Goal: Transaction & Acquisition: Obtain resource

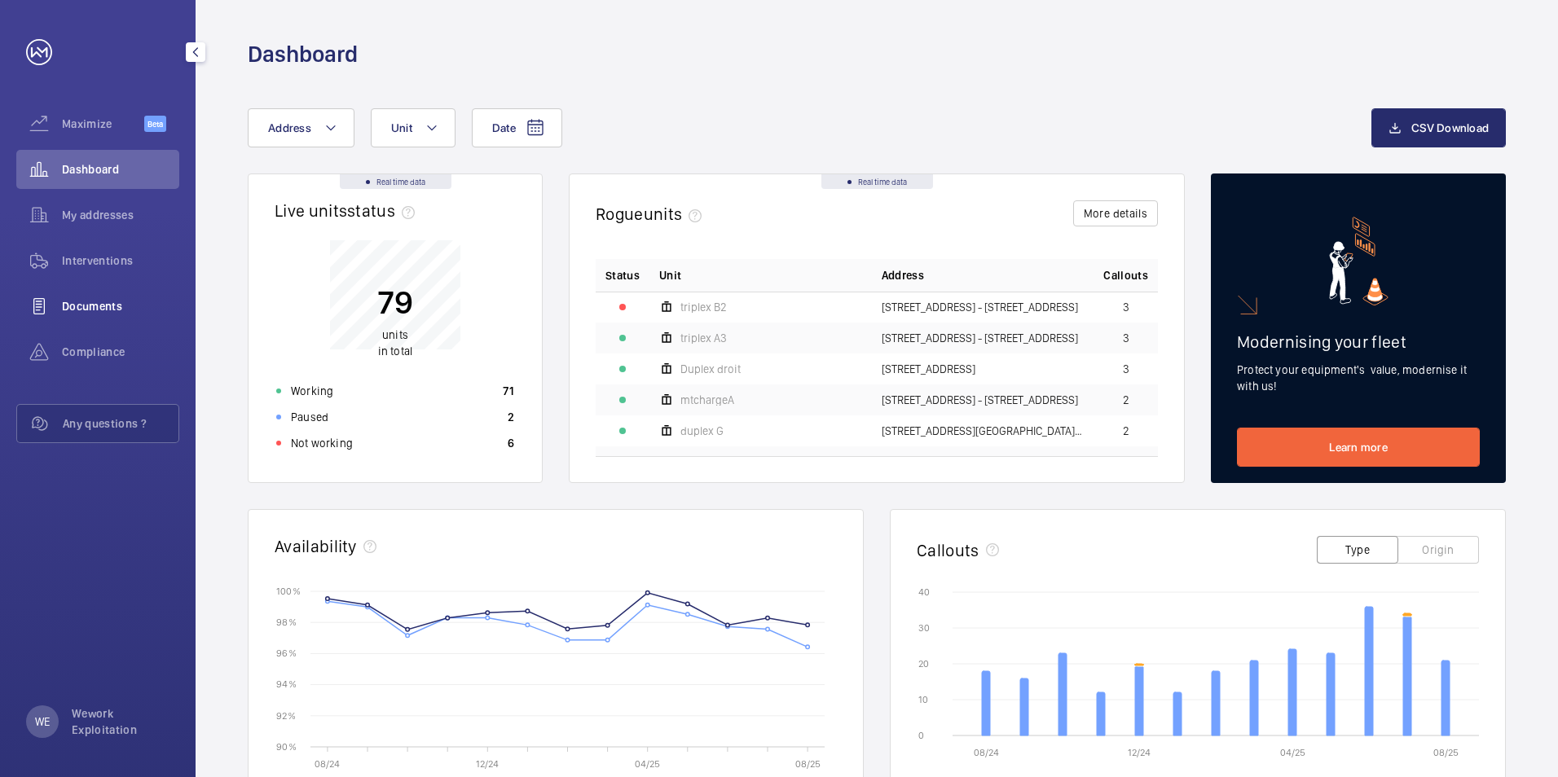
click at [94, 310] on span "Documents" at bounding box center [120, 306] width 117 height 16
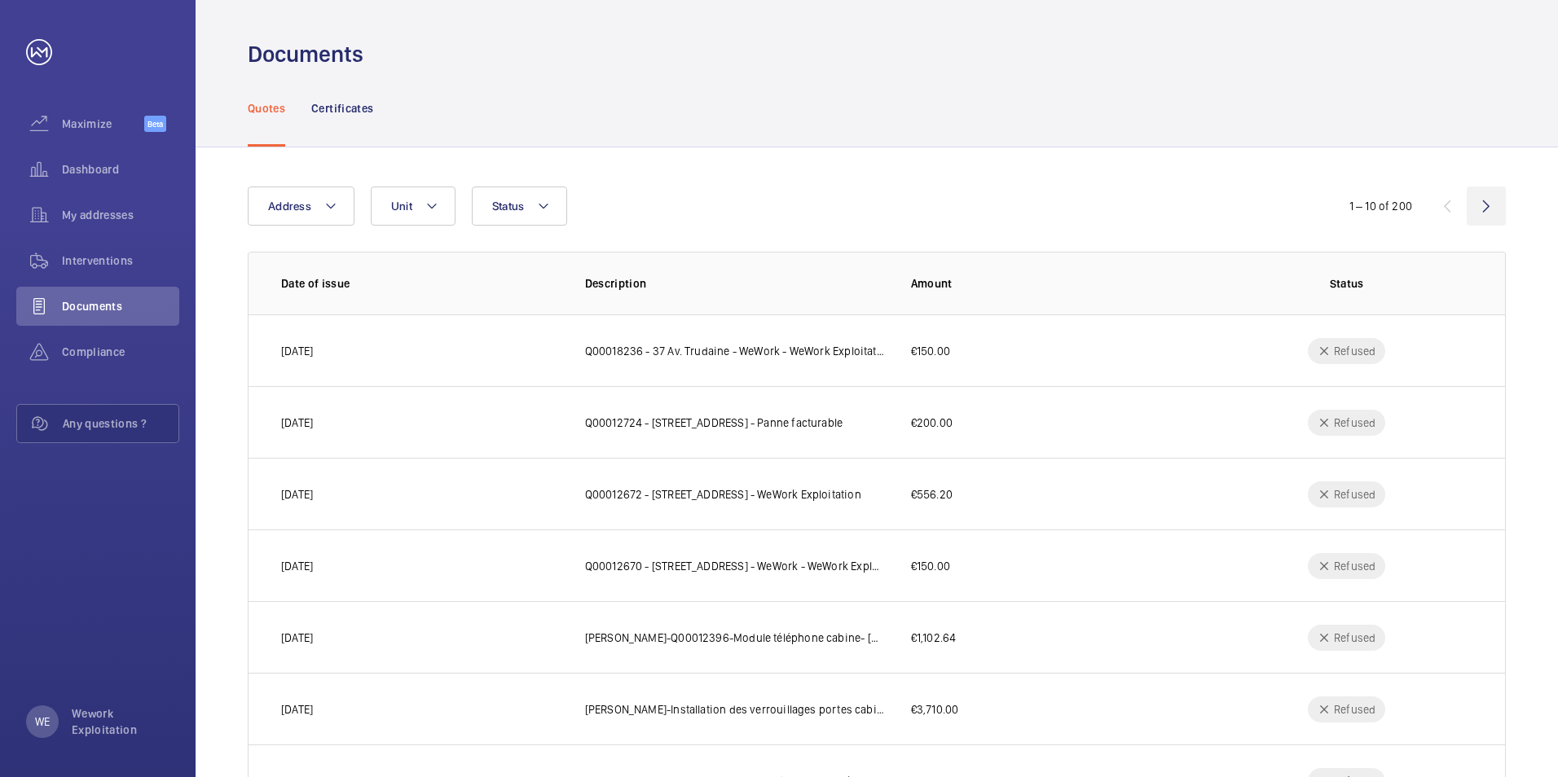
click at [1035, 206] on wm-front-icon-button at bounding box center [1485, 206] width 39 height 39
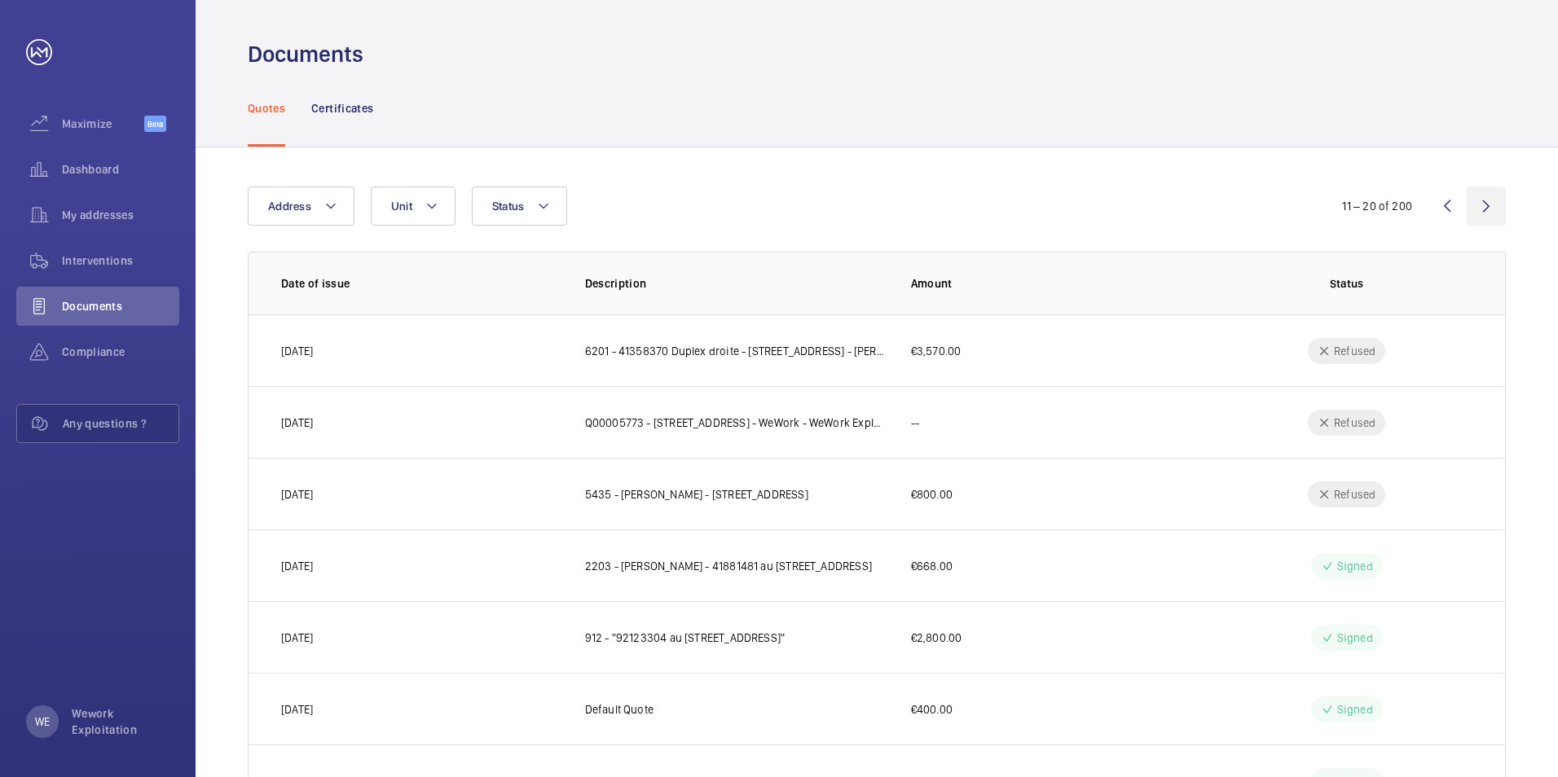
click at [1035, 202] on wm-front-icon-button at bounding box center [1485, 206] width 39 height 39
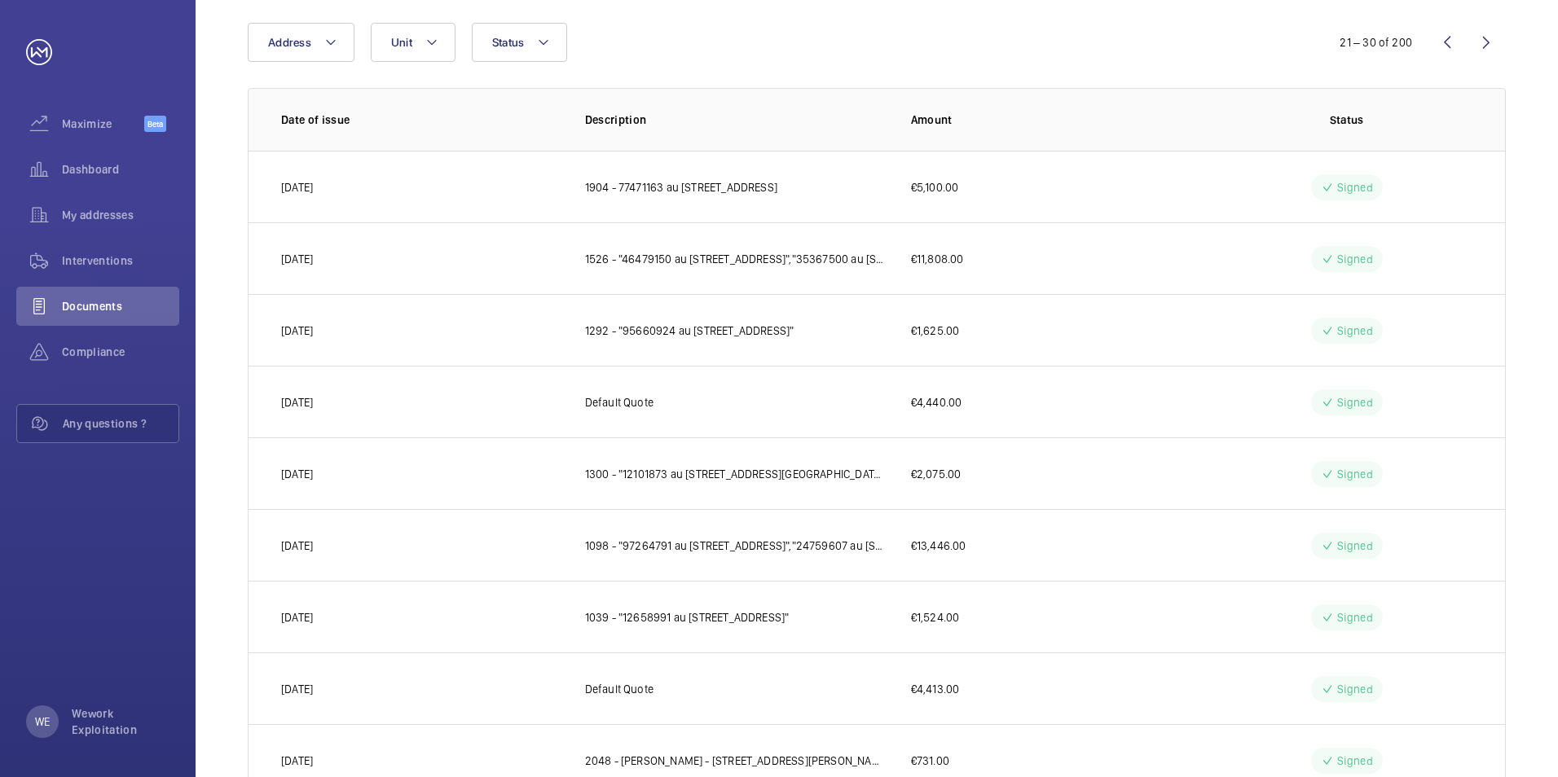
scroll to position [130, 0]
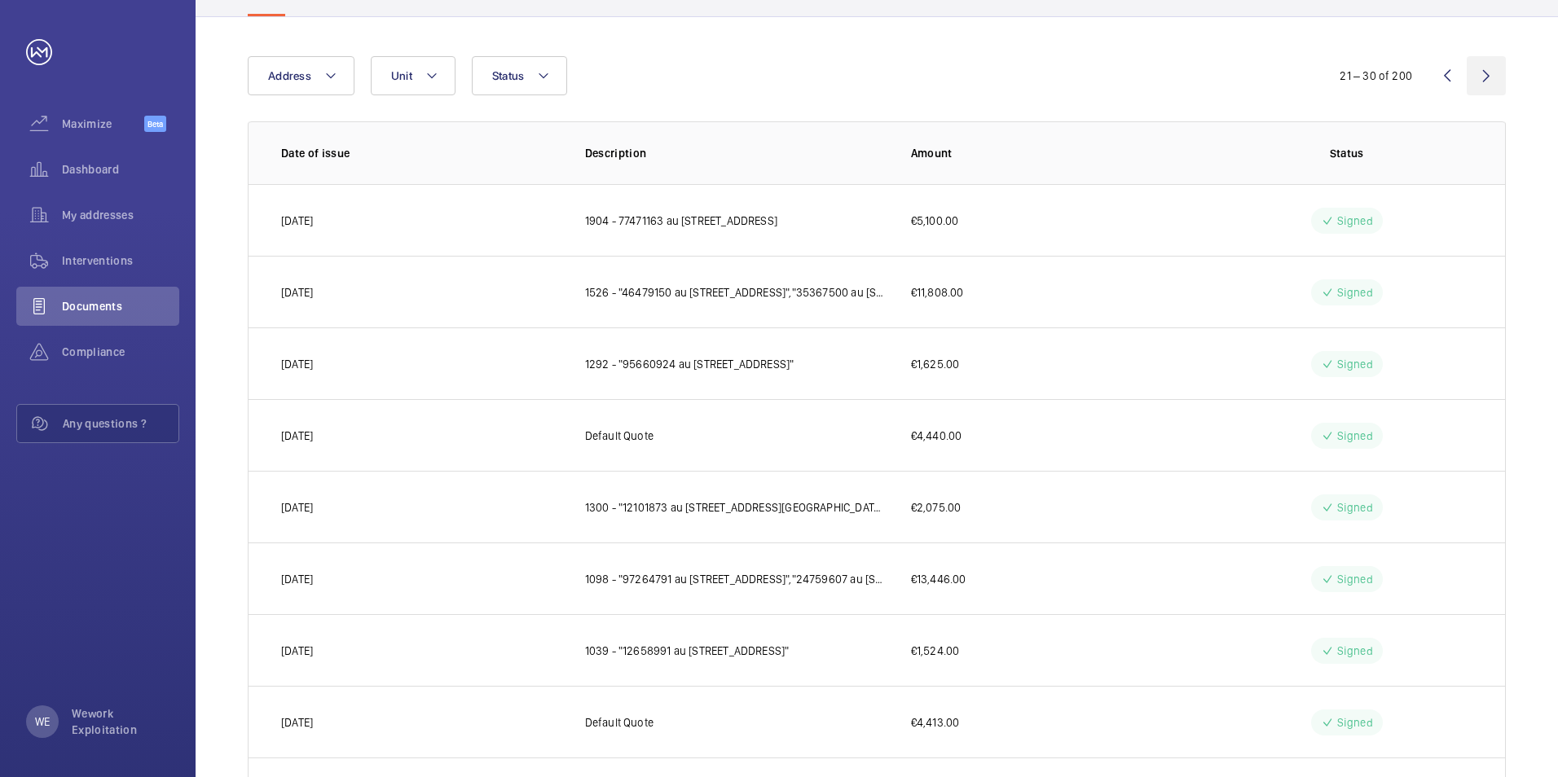
click at [1035, 76] on wm-front-icon-button at bounding box center [1485, 75] width 39 height 39
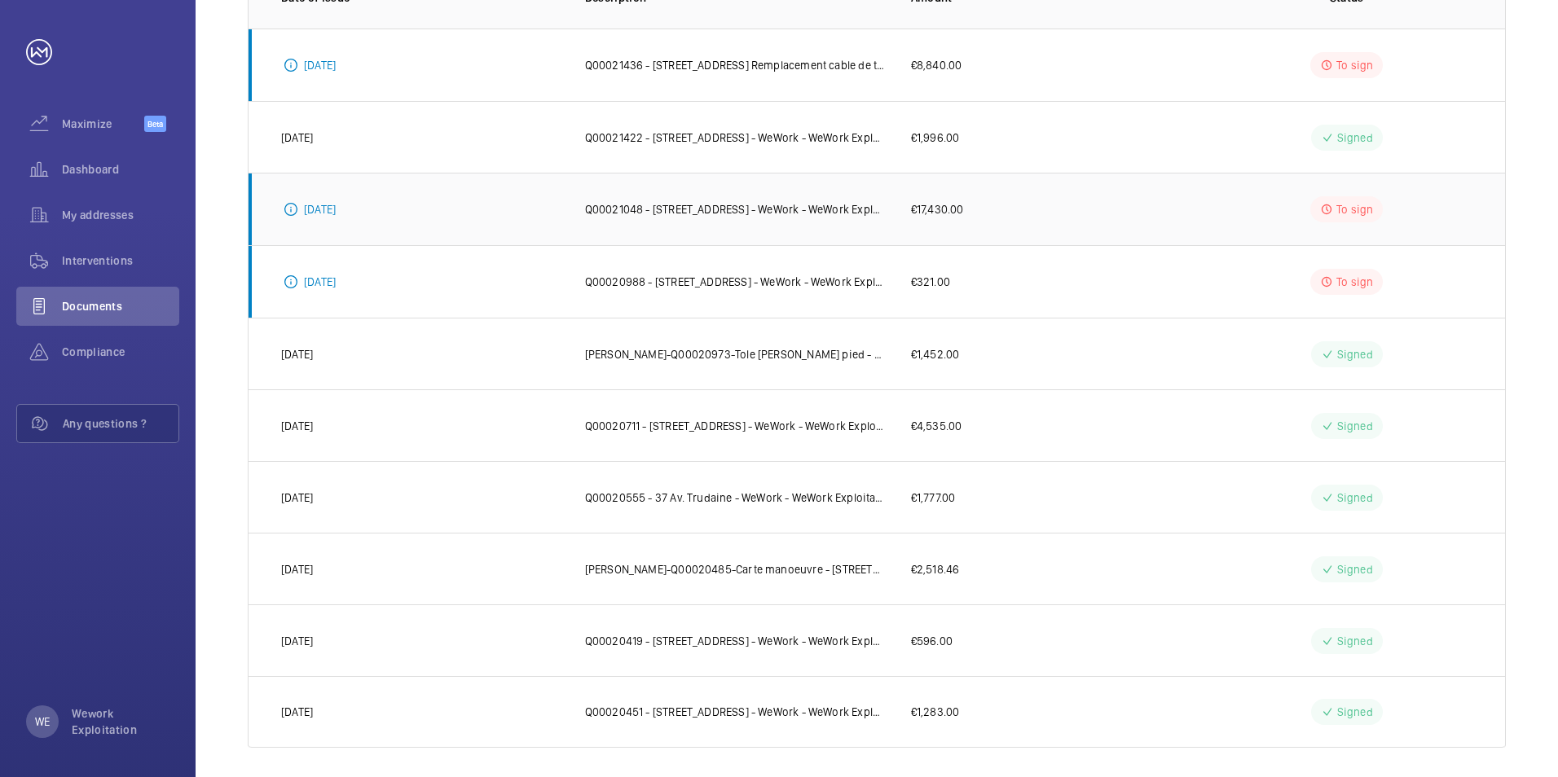
scroll to position [296, 0]
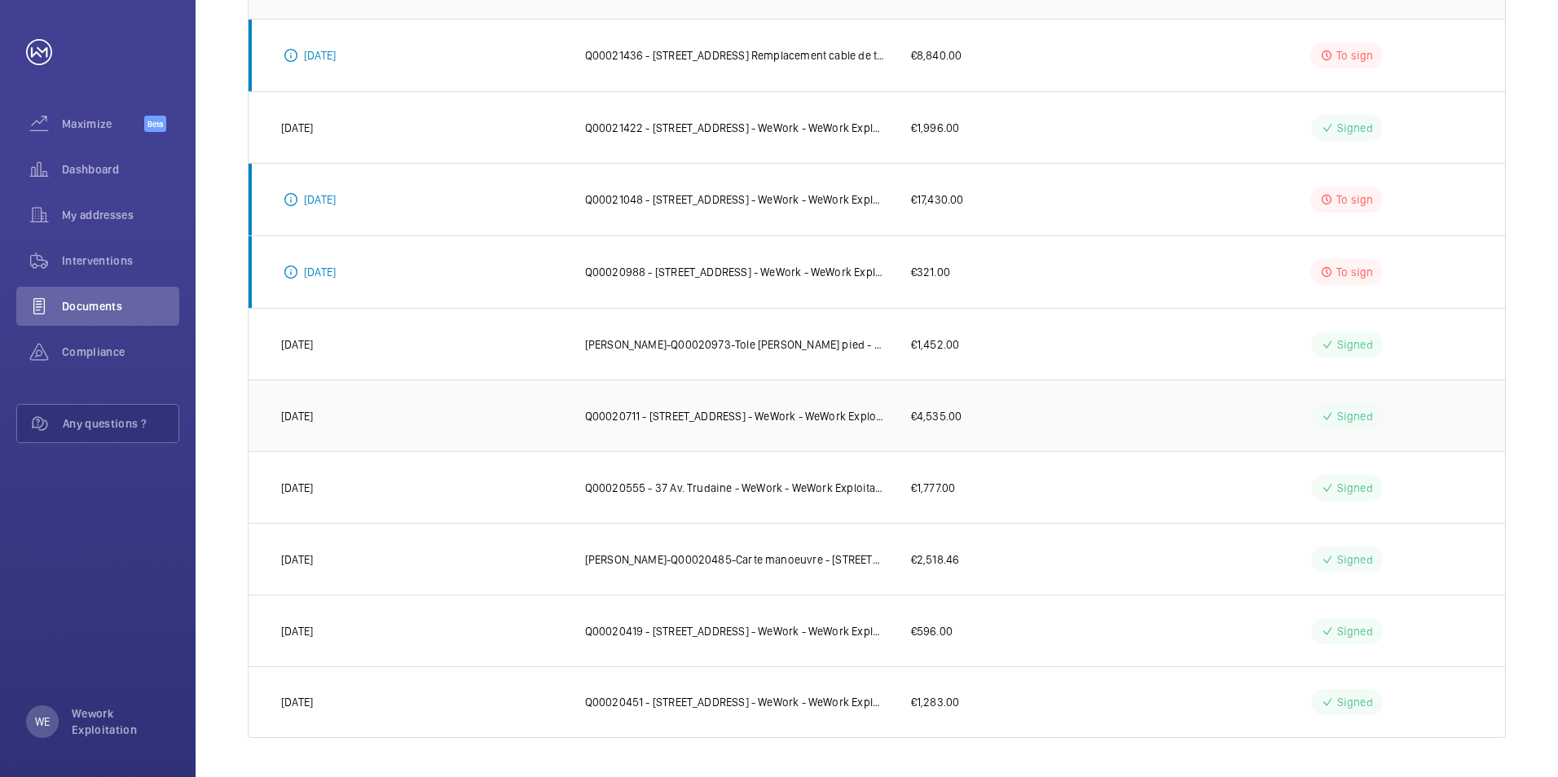
click at [786, 416] on p "Q00020711 - 7 Rue de Madrid, 75008 PARIS - WeWork - WeWork Exploitation - Porte…" at bounding box center [735, 416] width 300 height 16
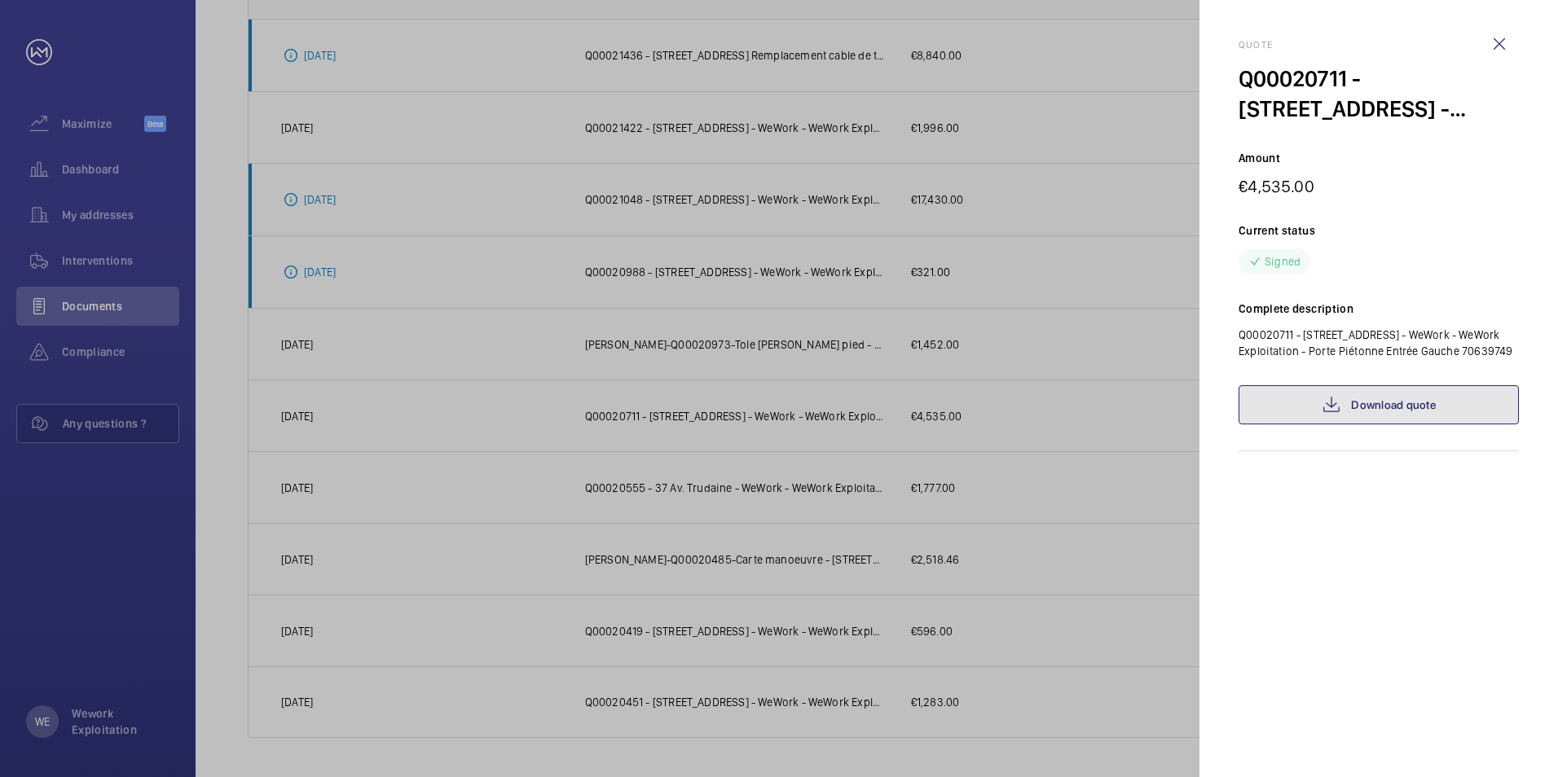
click at [1035, 424] on link "Download quote" at bounding box center [1378, 404] width 280 height 39
click at [1035, 42] on wm-front-icon-button at bounding box center [1498, 43] width 39 height 39
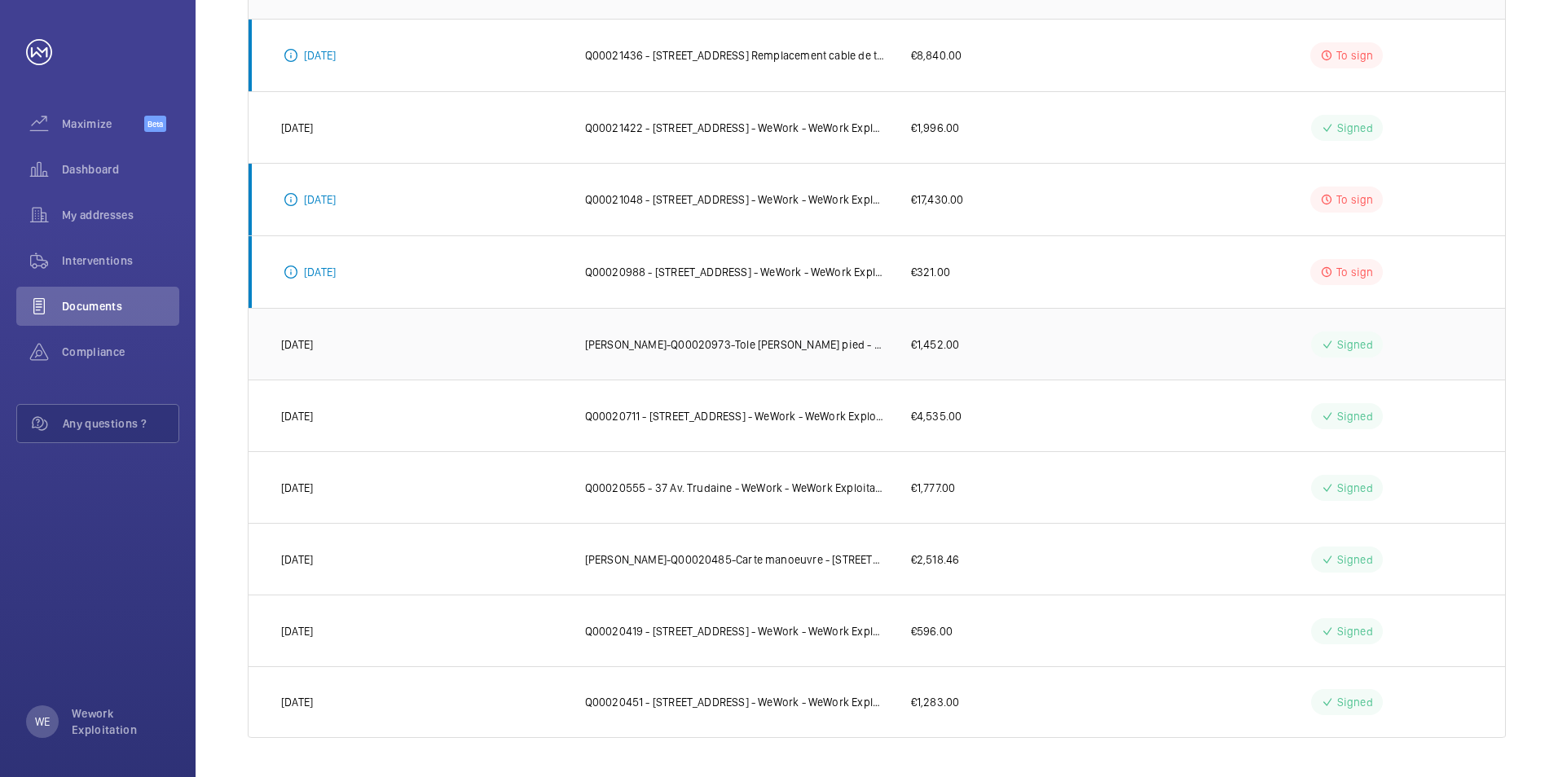
click at [755, 349] on p "DEVIS WM-Q00020973-Tole chasse pied - 2 Rue Jules Lefebvre - WeWork - WeWork Ex…" at bounding box center [735, 344] width 300 height 16
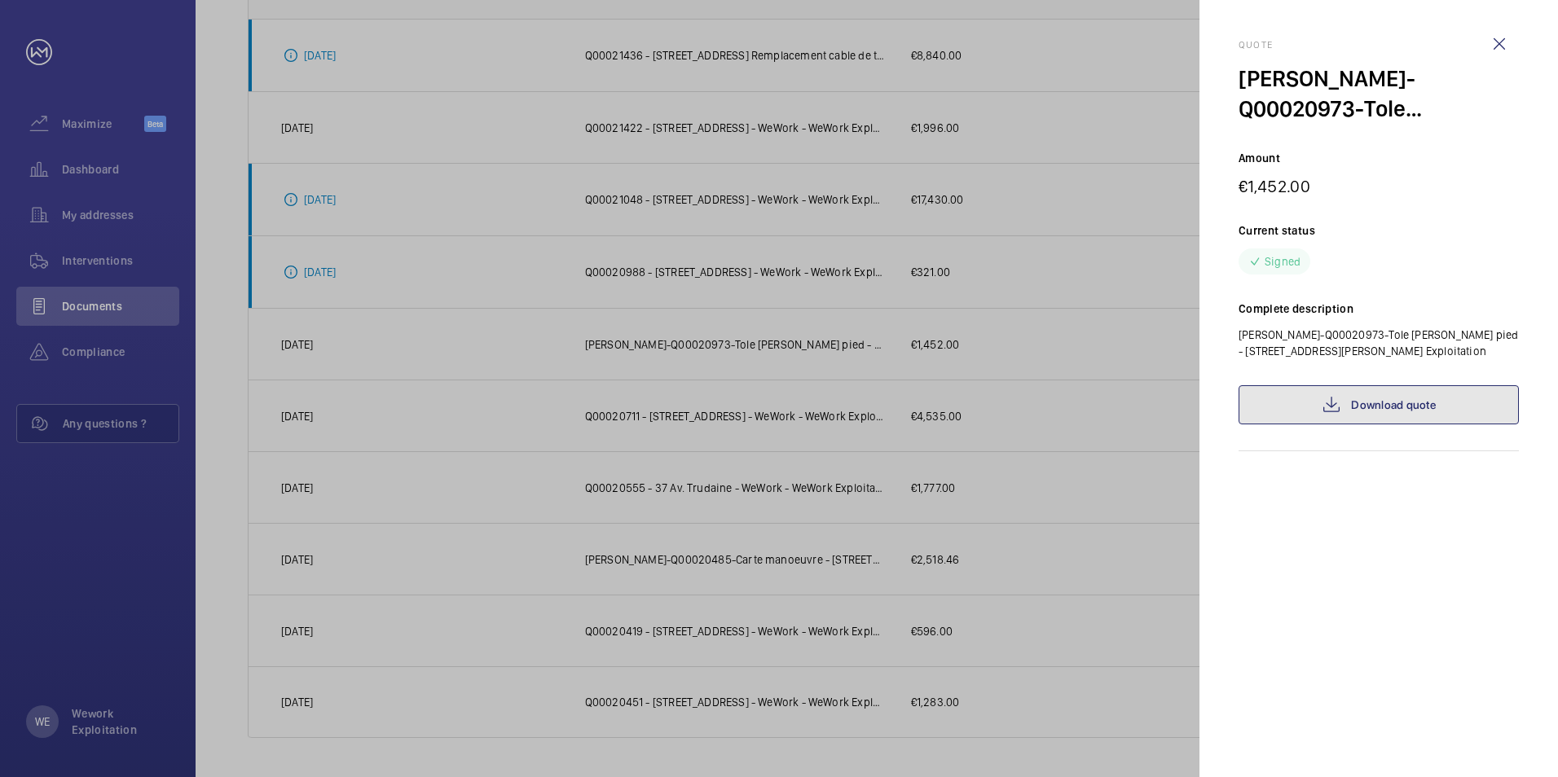
click at [1035, 406] on link "Download quote" at bounding box center [1378, 404] width 280 height 39
click at [1035, 42] on wm-front-icon-button at bounding box center [1498, 43] width 39 height 39
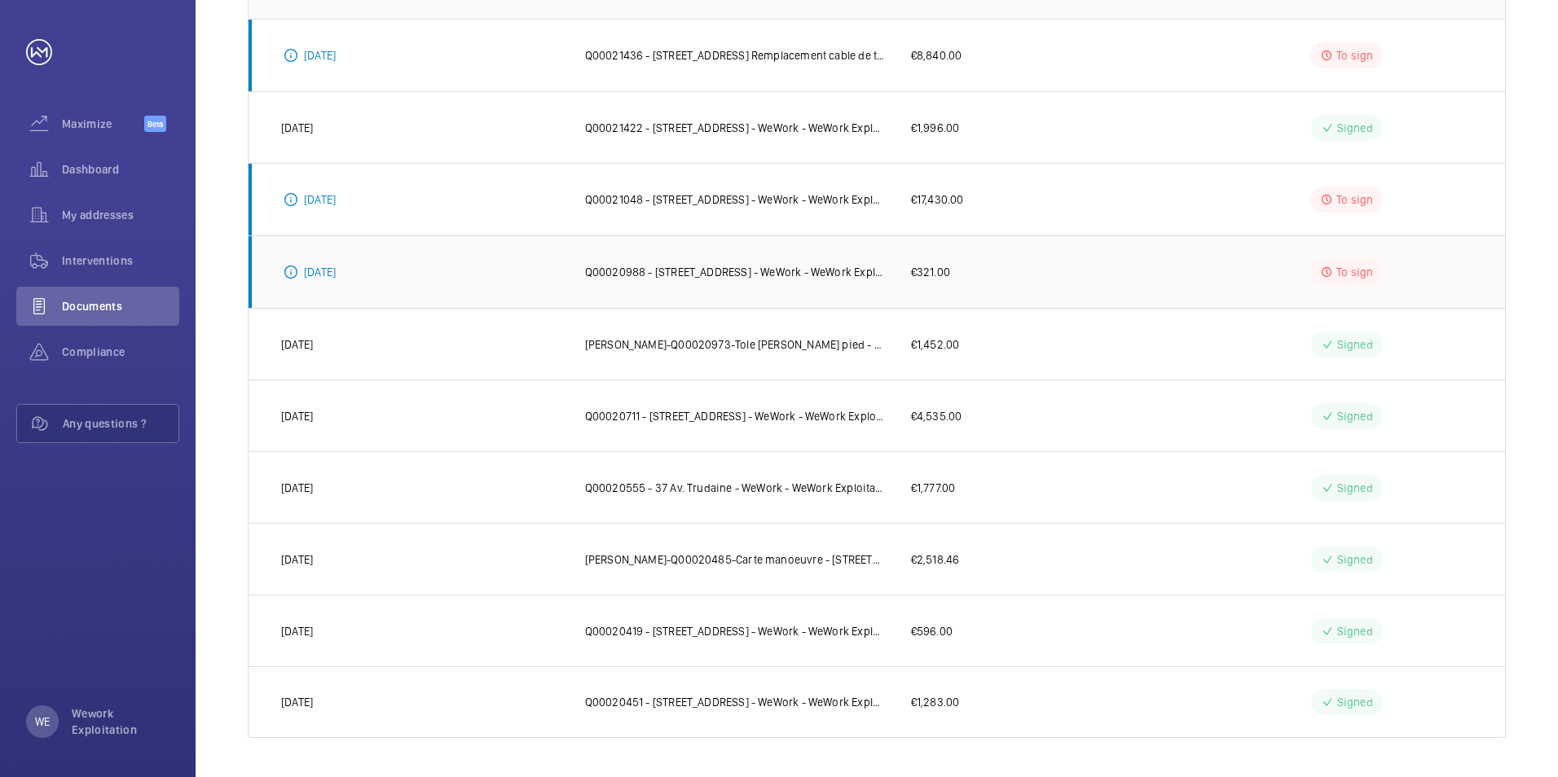
click at [688, 270] on p "Q00020988 - 198 Avenue de France, 75013 PARIS - WeWork - WeWork Exploitation" at bounding box center [735, 272] width 300 height 16
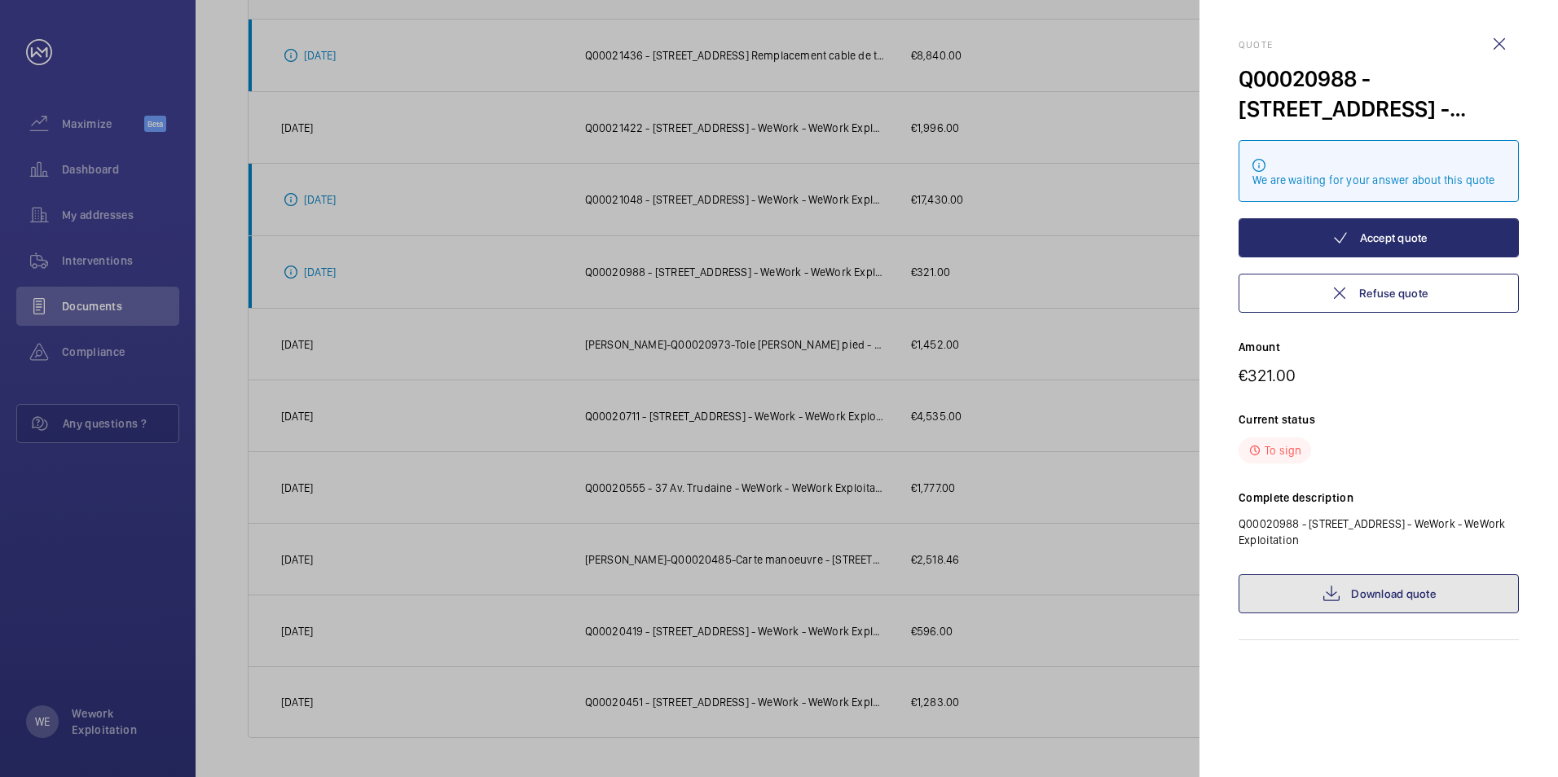
click at [1035, 483] on link "Download quote" at bounding box center [1378, 593] width 280 height 39
click at [1035, 46] on wm-front-icon-button at bounding box center [1498, 43] width 39 height 39
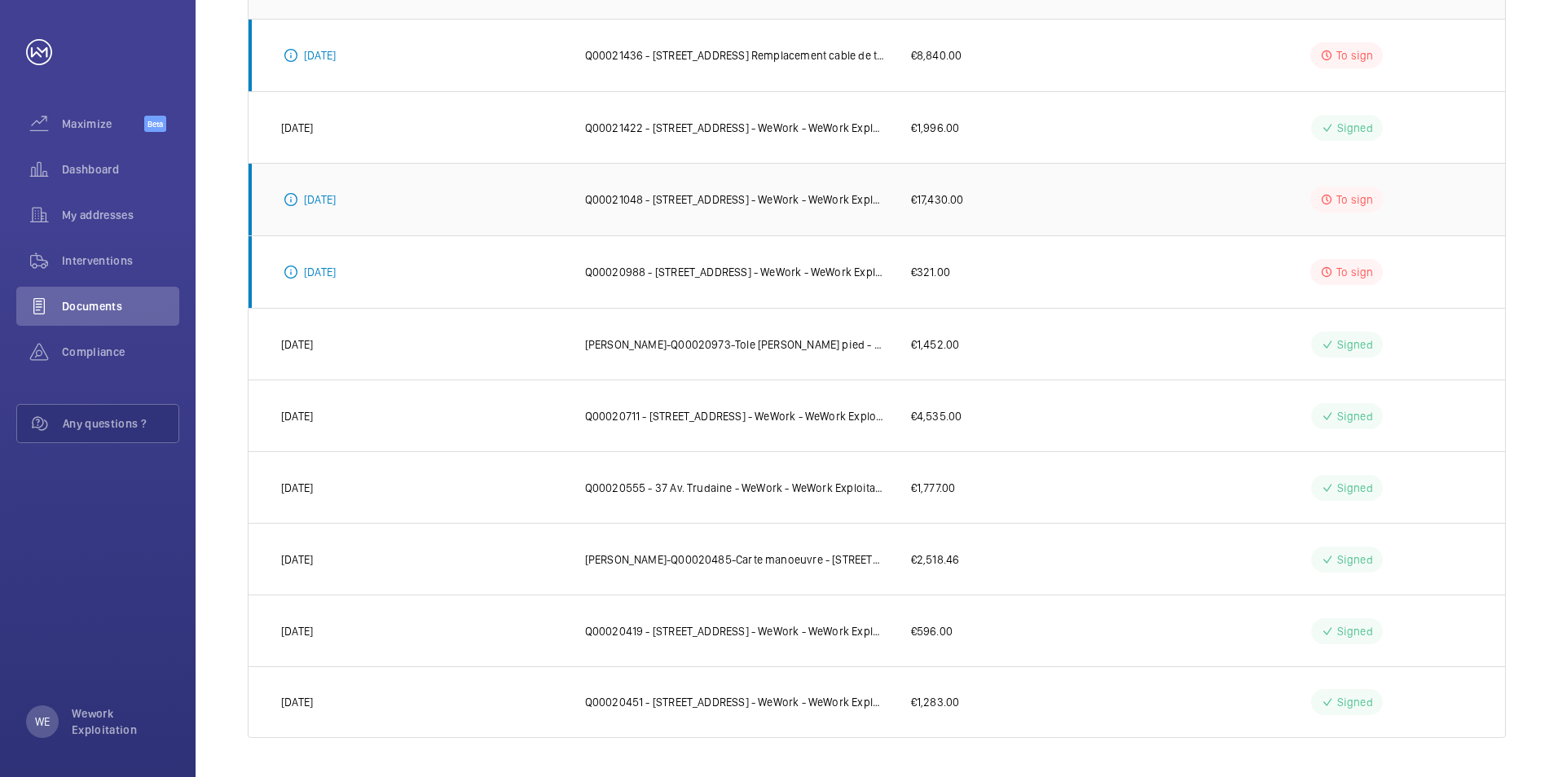
click at [753, 196] on p "Q00021048 - 8 Rue des Pirogues de Bercy, 75012 PARIS - WeWork - WeWork Exploita…" at bounding box center [735, 199] width 300 height 16
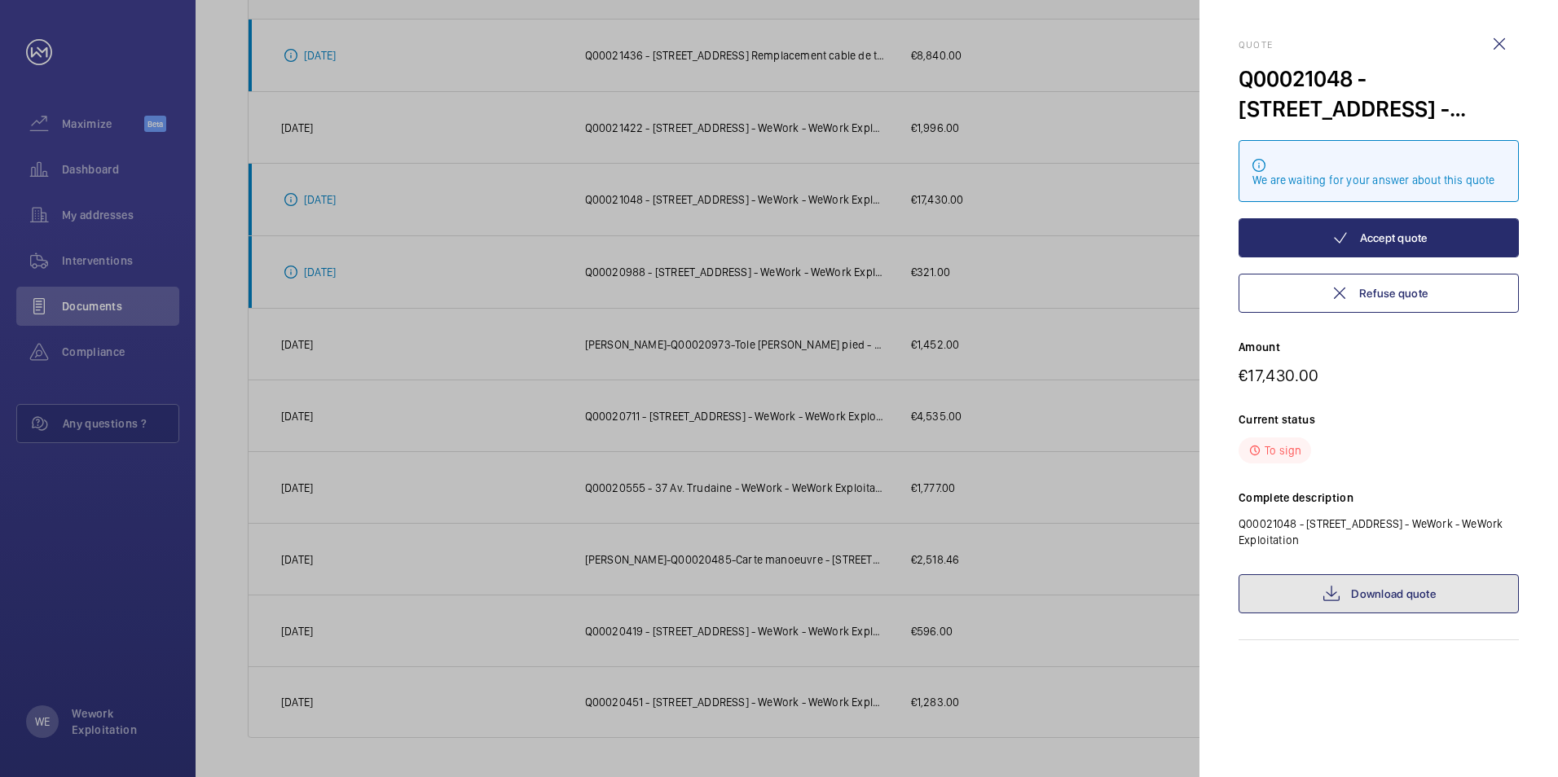
click at [1035, 483] on link "Download quote" at bounding box center [1378, 593] width 280 height 39
click at [1035, 38] on wm-front-icon-button at bounding box center [1498, 43] width 39 height 39
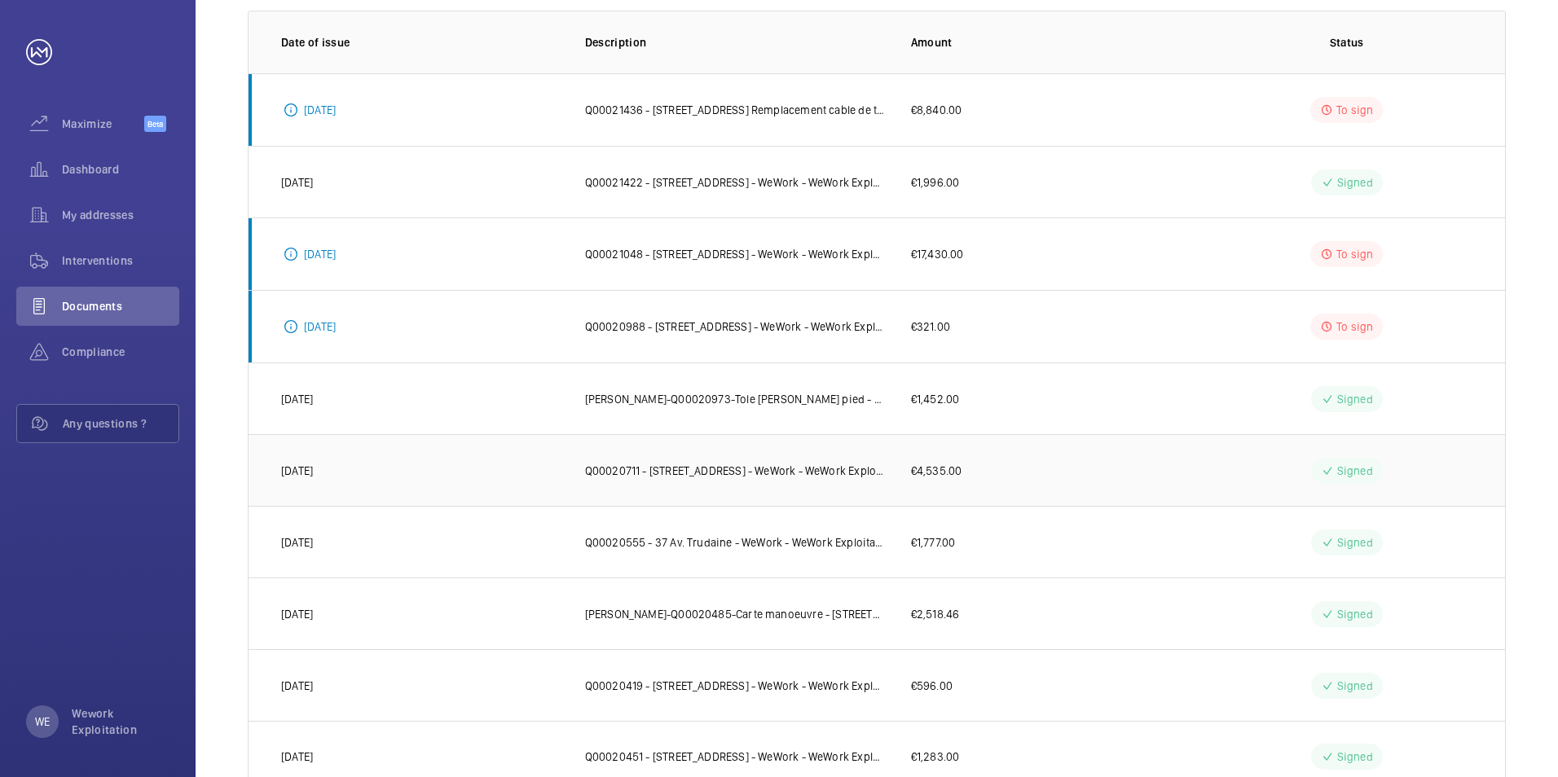
scroll to position [214, 0]
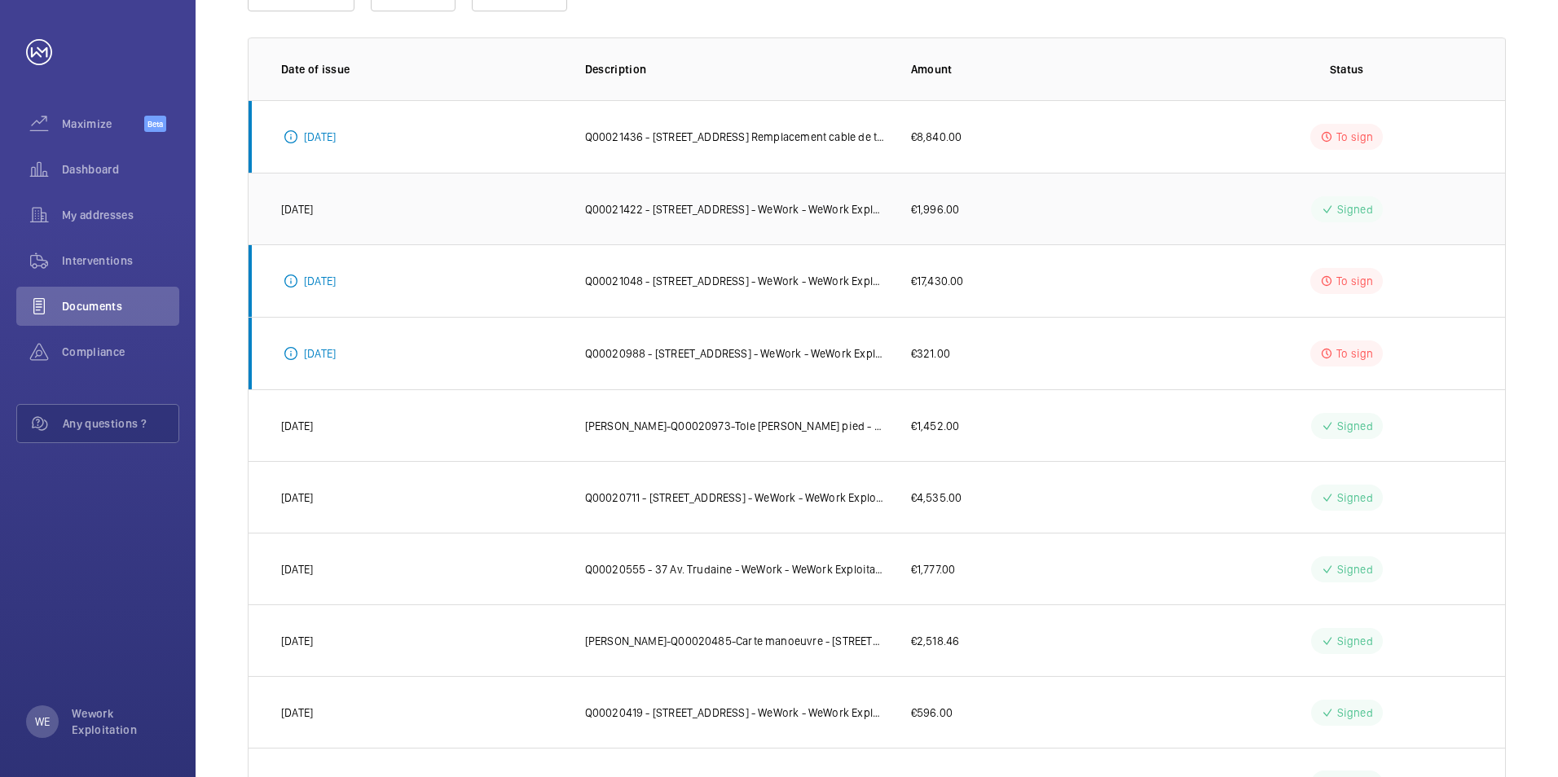
click at [797, 218] on td "Q00021422 - 8 Rue des Pirogues de Bercy, 75012 PARIS - WeWork - WeWork Exploita…" at bounding box center [722, 209] width 326 height 72
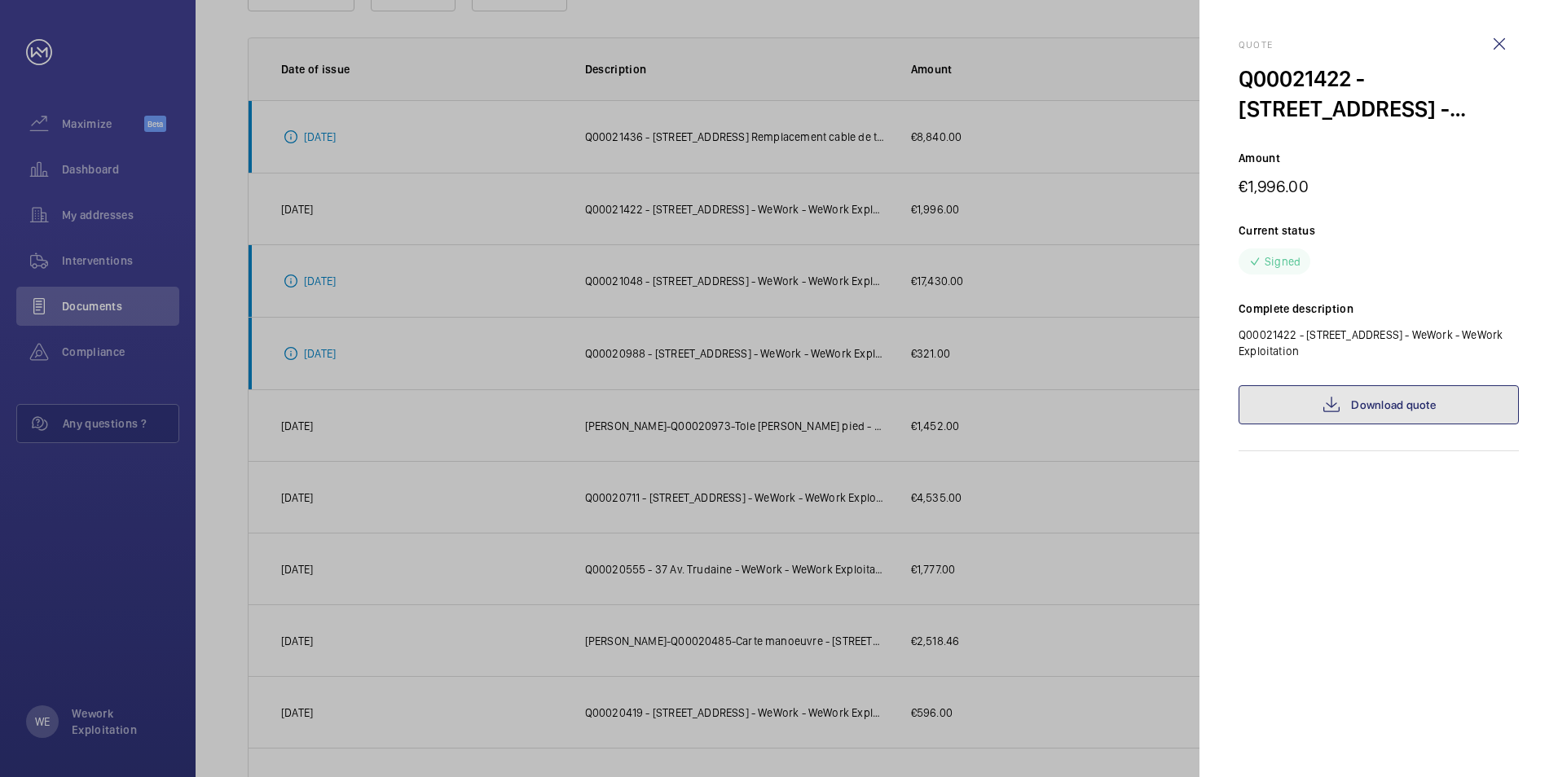
click at [1035, 404] on link "Download quote" at bounding box center [1378, 404] width 280 height 39
click at [1035, 45] on wm-front-icon-button at bounding box center [1498, 43] width 39 height 39
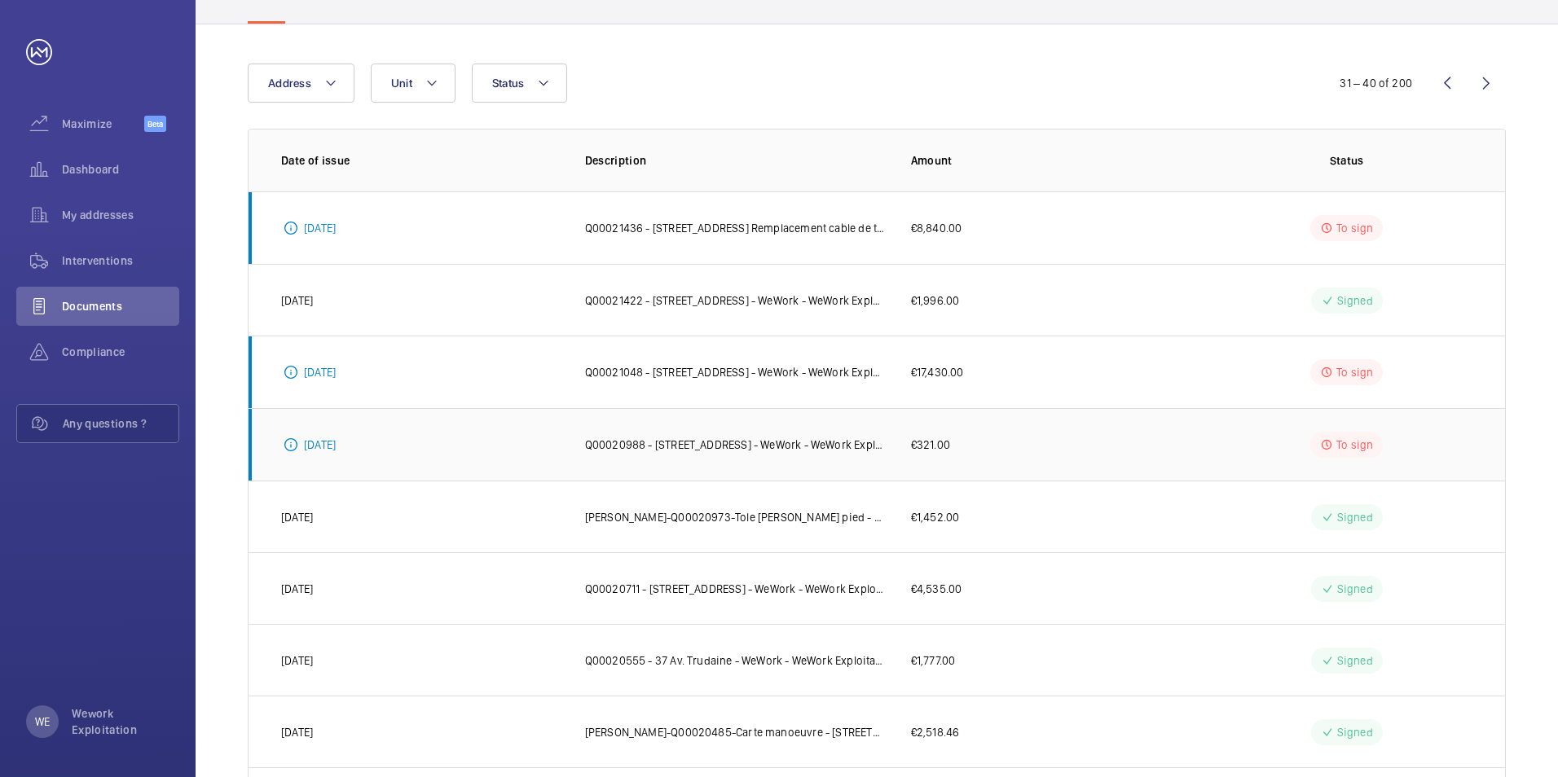
scroll to position [51, 0]
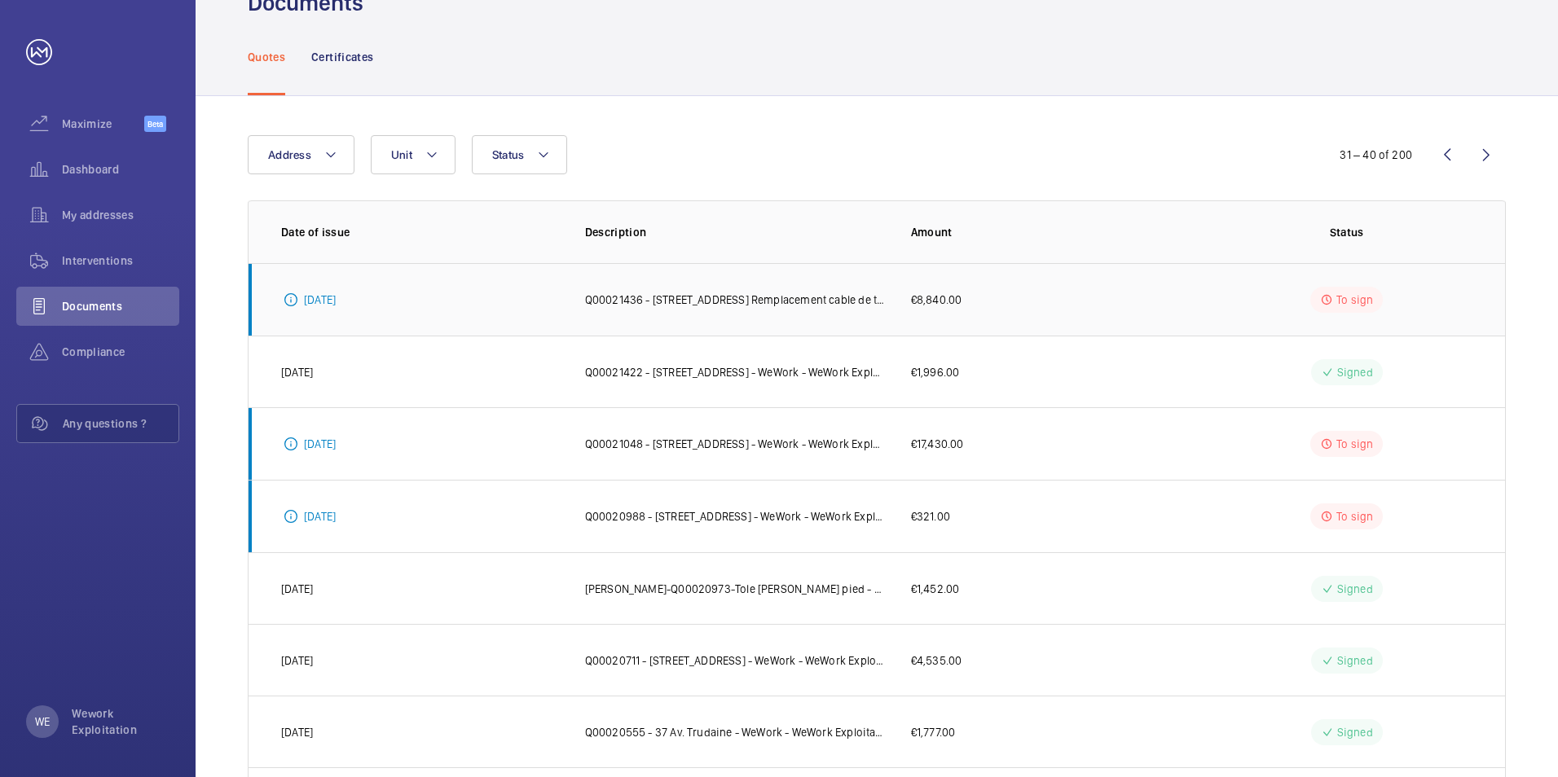
click at [771, 301] on p "Q00021436 - 8 rue des Pyrogues Remplacement cable de traction et poulies de mou…" at bounding box center [735, 300] width 300 height 16
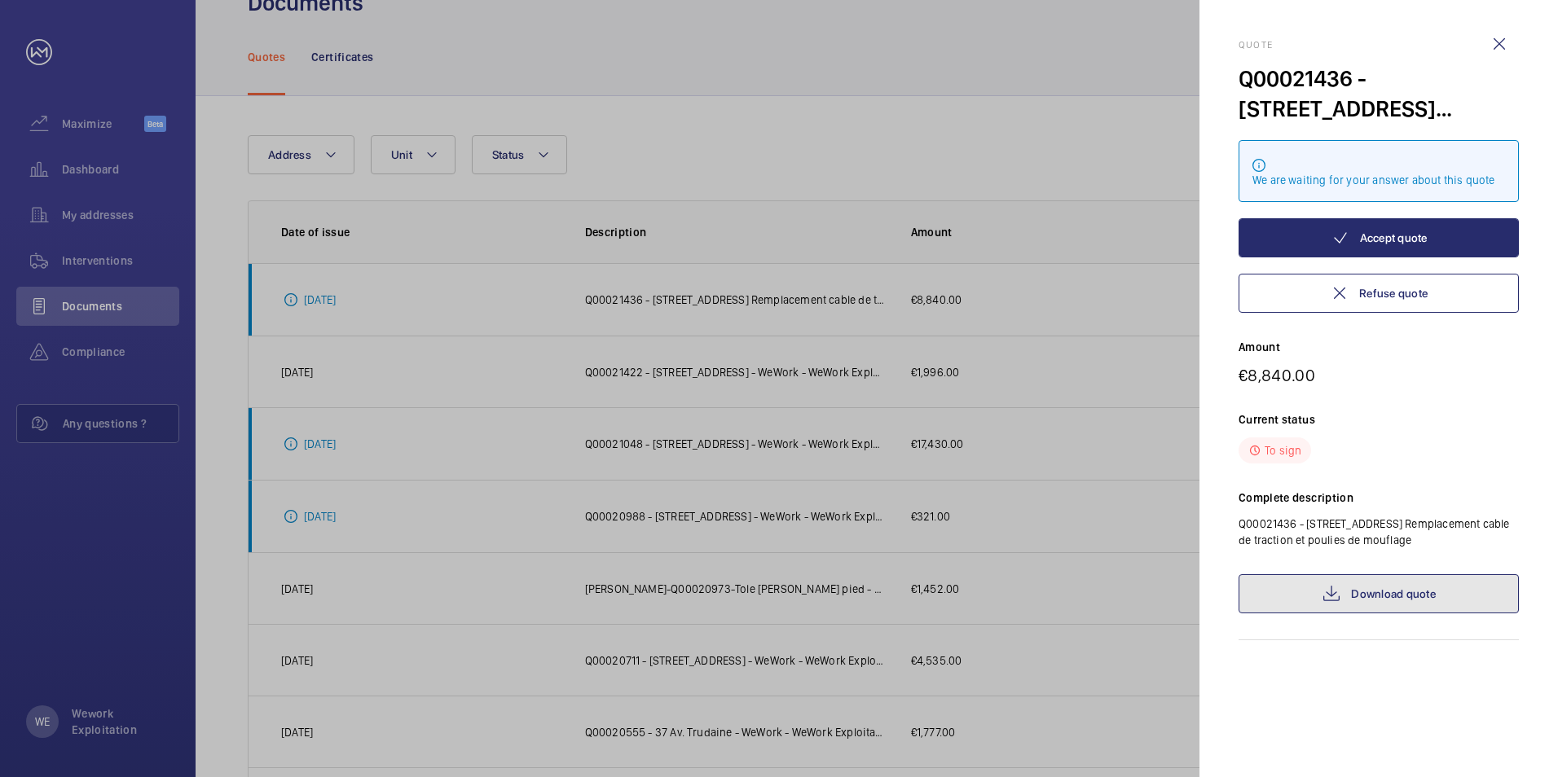
click at [1035, 483] on link "Download quote" at bounding box center [1378, 593] width 280 height 39
click at [1035, 39] on wm-front-icon-button at bounding box center [1498, 43] width 39 height 39
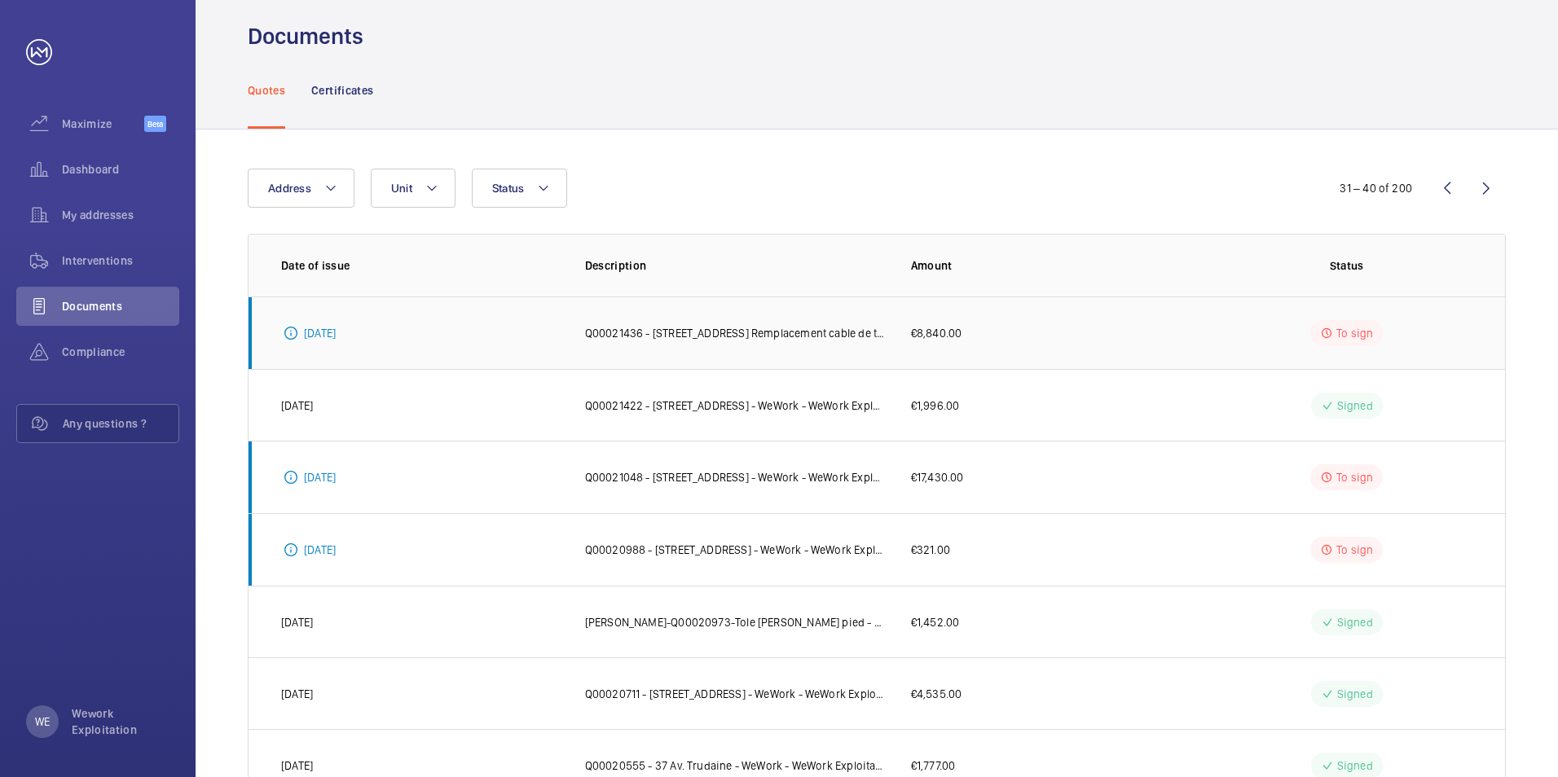
scroll to position [0, 0]
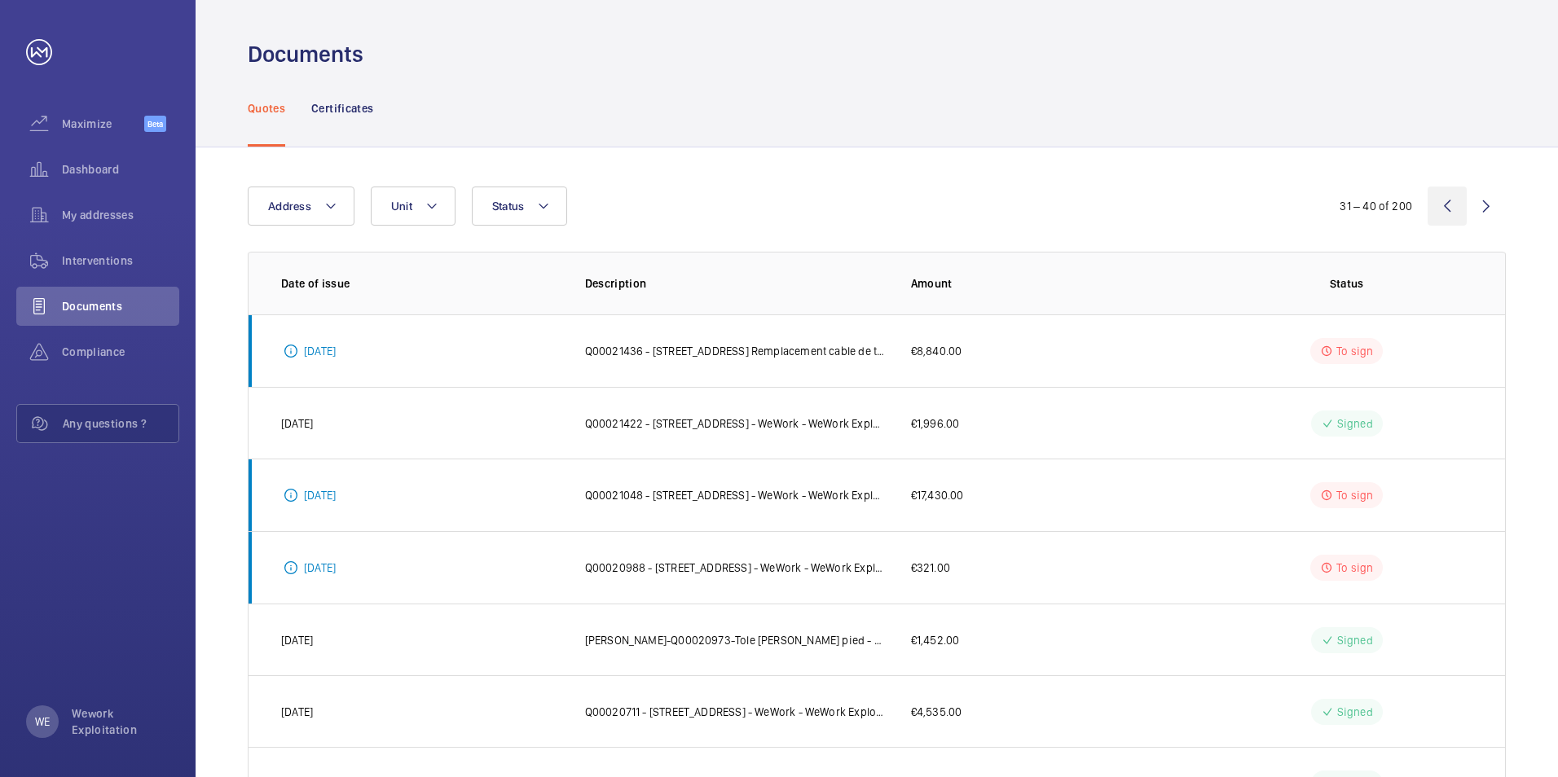
click at [1035, 200] on wm-front-icon-button at bounding box center [1446, 206] width 39 height 39
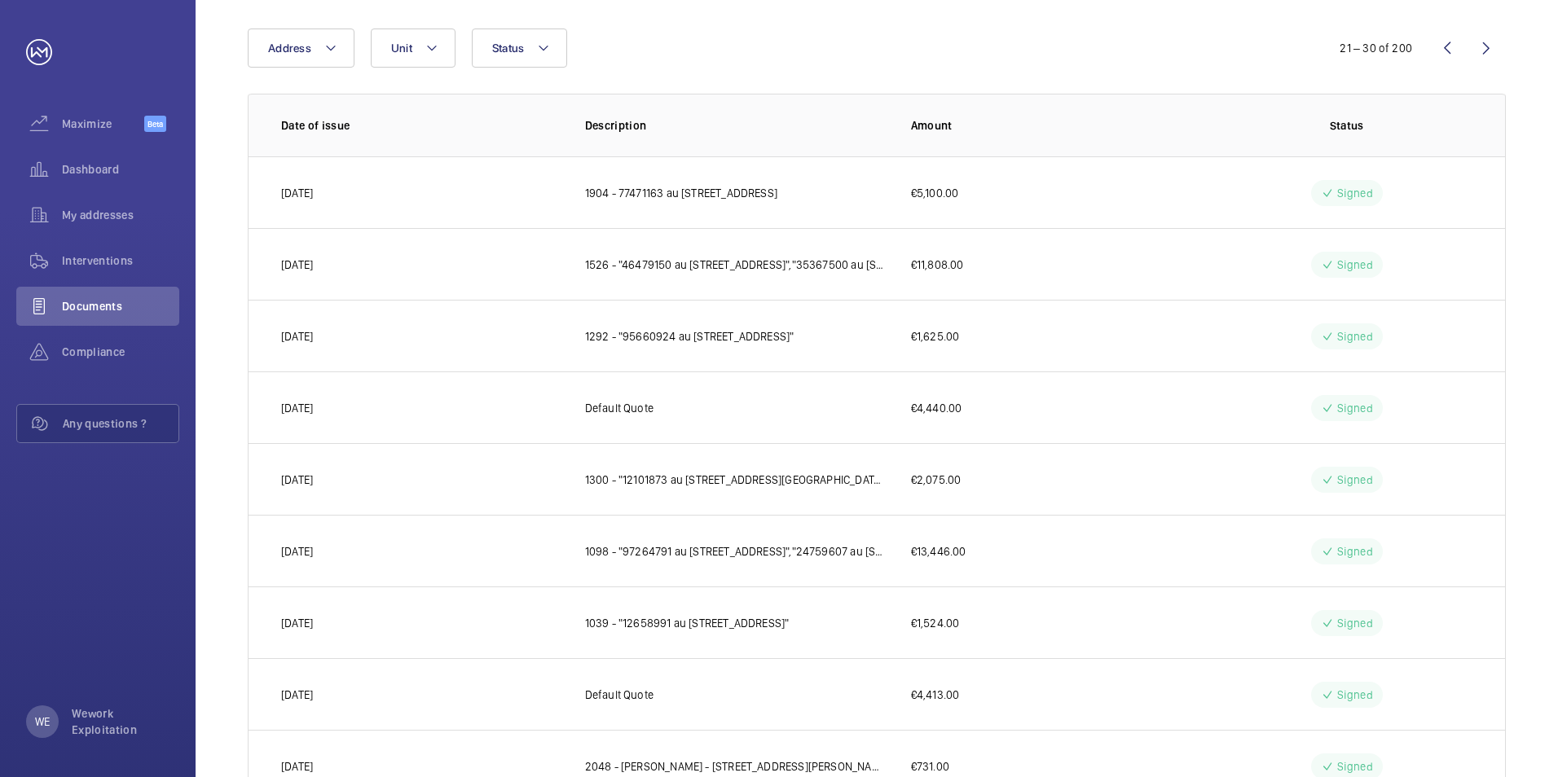
scroll to position [293, 0]
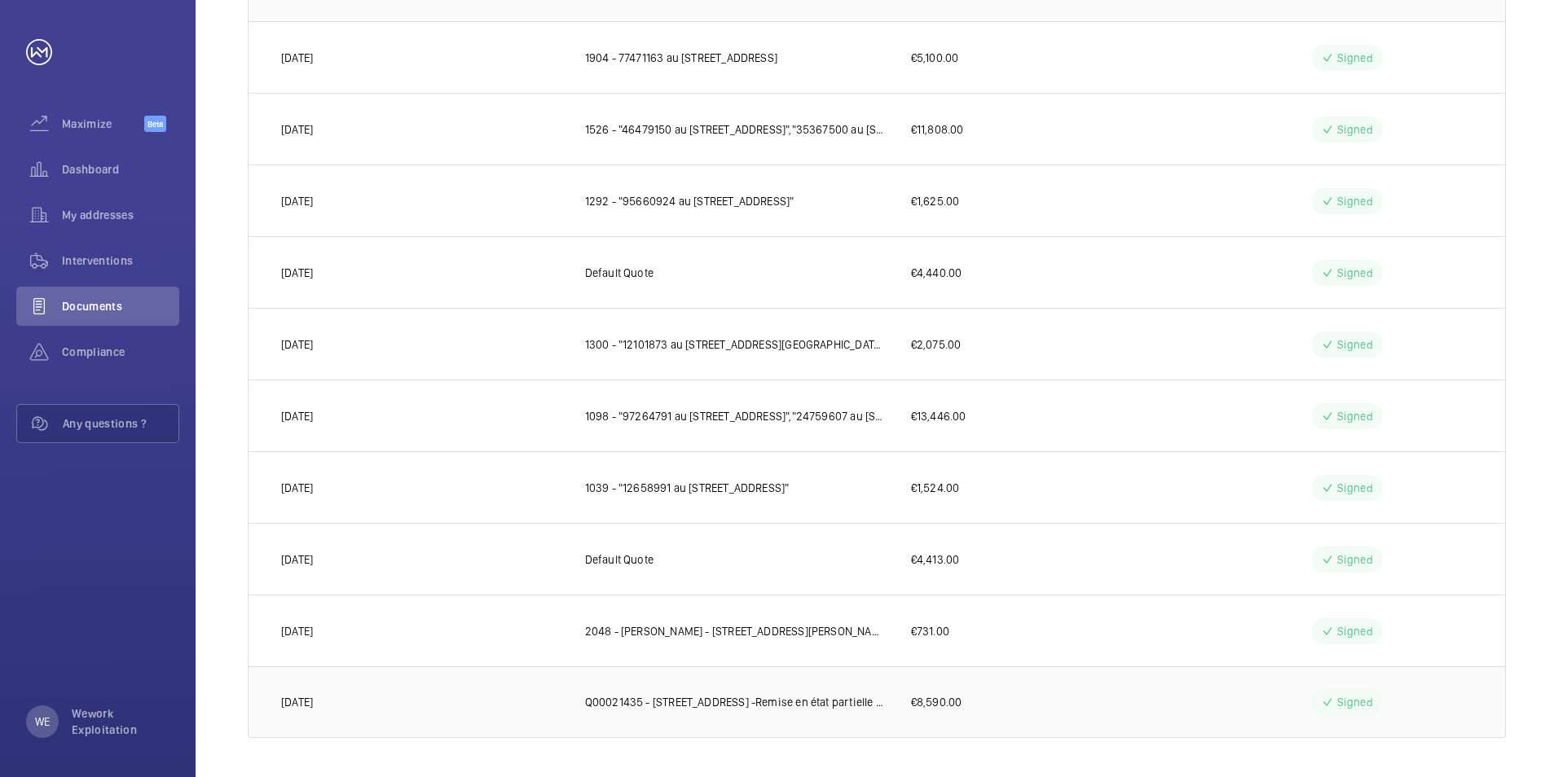
click at [813, 483] on p "Q00021435 - 8 rue des Pyrogues -Remise en état partielle suite inondation" at bounding box center [735, 702] width 300 height 16
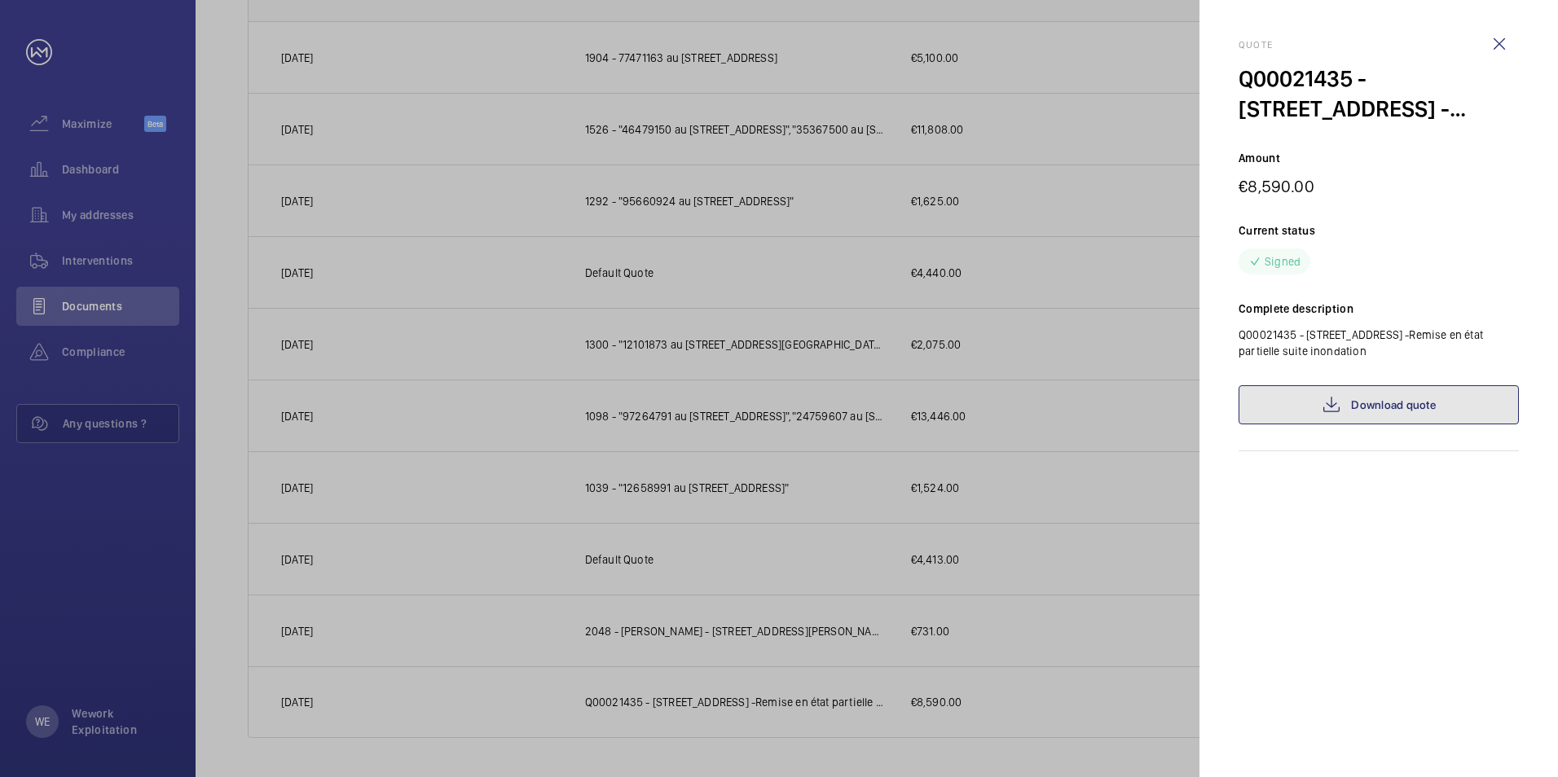
click at [1035, 399] on link "Download quote" at bounding box center [1378, 404] width 280 height 39
click at [1035, 42] on wm-front-icon-button at bounding box center [1498, 43] width 39 height 39
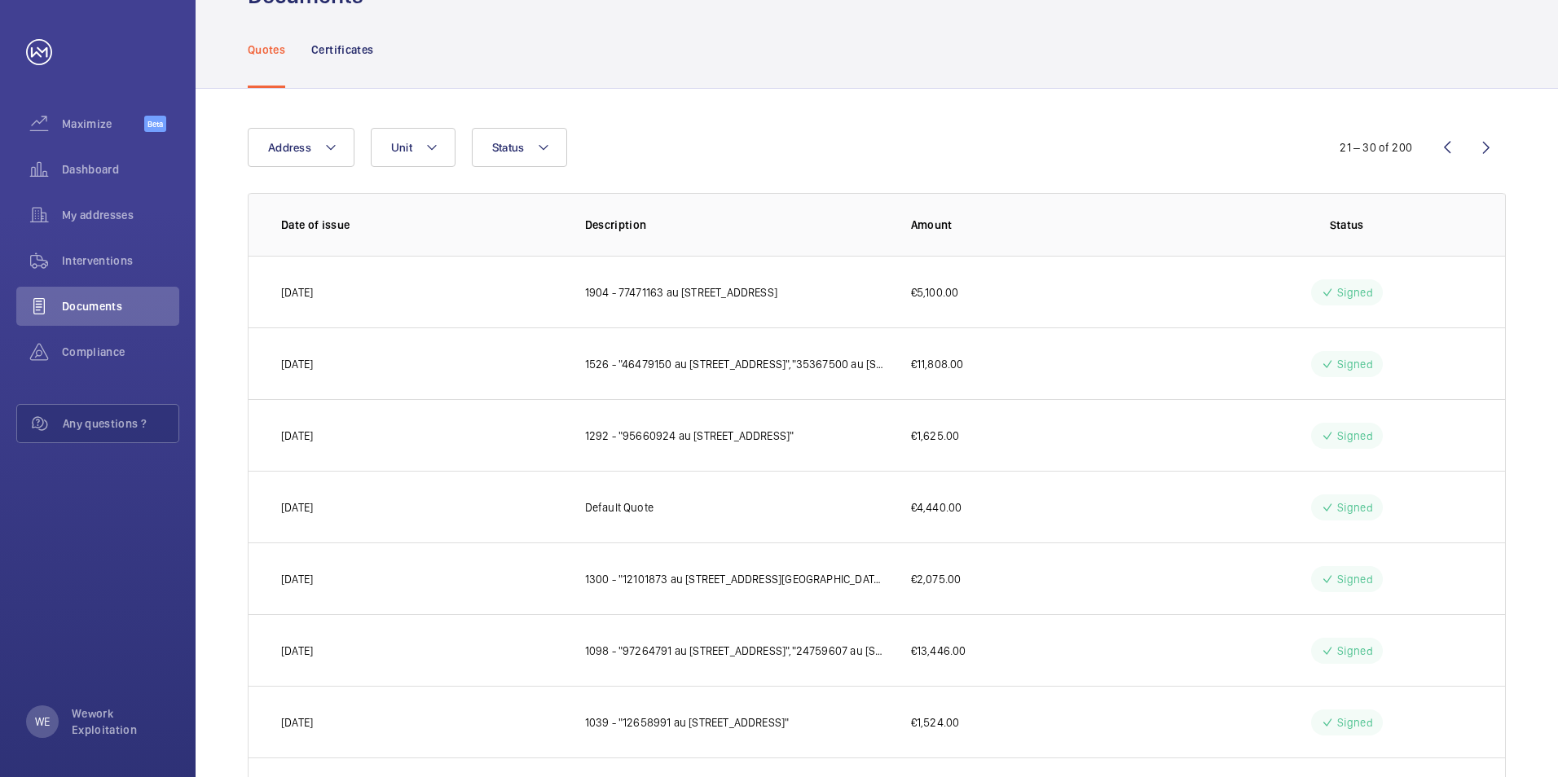
scroll to position [49, 0]
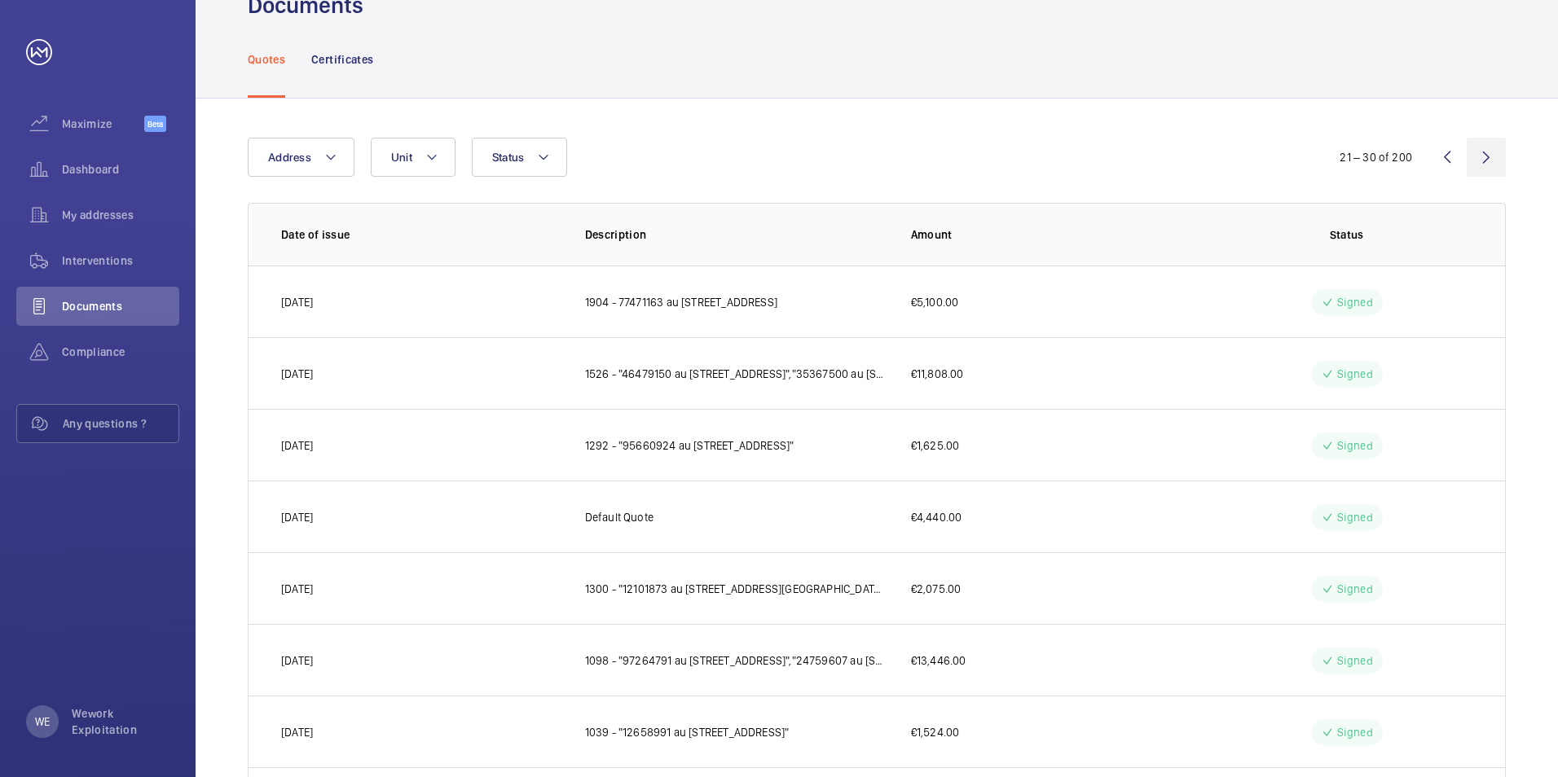
click at [1035, 152] on wm-front-icon-button at bounding box center [1485, 157] width 39 height 39
